Goal: Information Seeking & Learning: Learn about a topic

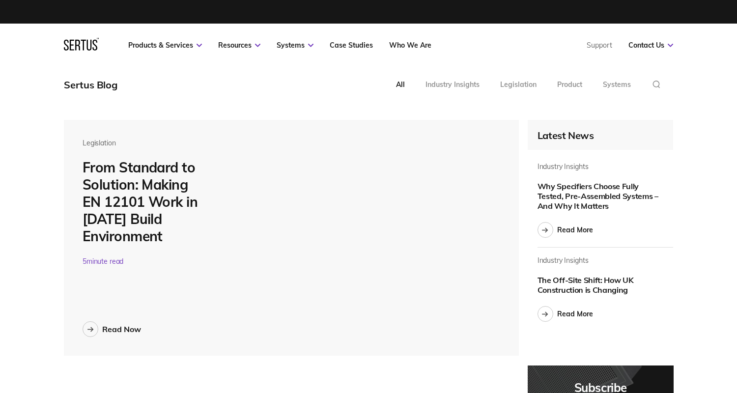
scroll to position [3660, 609]
